Goal: Navigation & Orientation: Find specific page/section

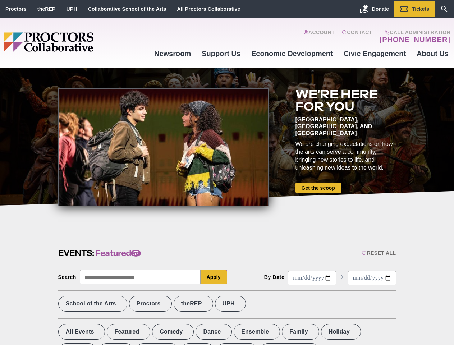
click at [227, 173] on div at bounding box center [163, 147] width 210 height 118
click at [378, 253] on div "Reset All" at bounding box center [379, 253] width 34 height 6
click at [214, 277] on button "Apply" at bounding box center [214, 277] width 27 height 14
